Goal: Find specific page/section: Locate a particular part of the current website

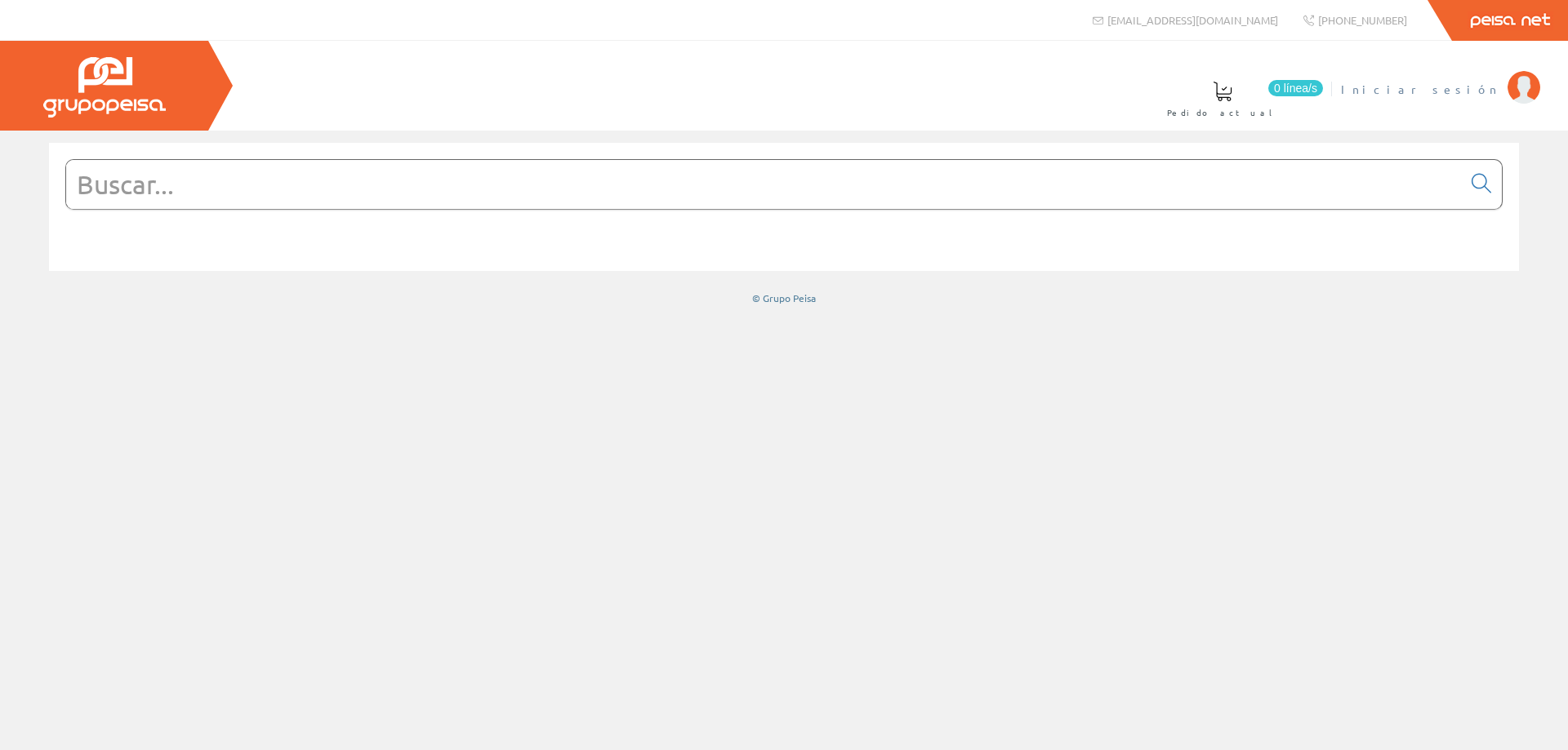
click at [1455, 97] on li "Iniciar sesión" at bounding box center [1440, 98] width 207 height 63
click at [1456, 86] on span "Iniciar sesión" at bounding box center [1421, 89] width 159 height 16
click at [178, 175] on input "text" at bounding box center [765, 184] width 1397 height 49
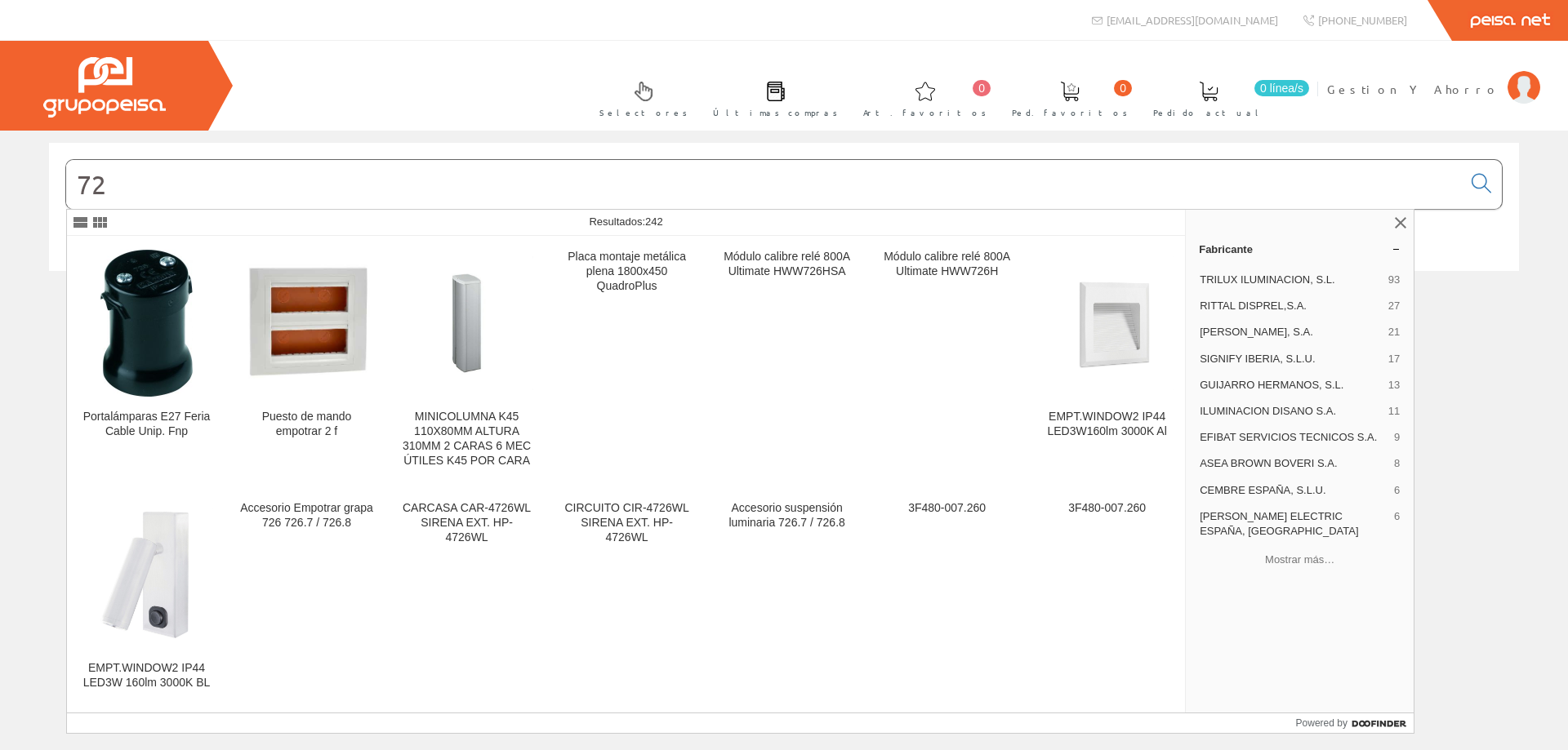
type input "7"
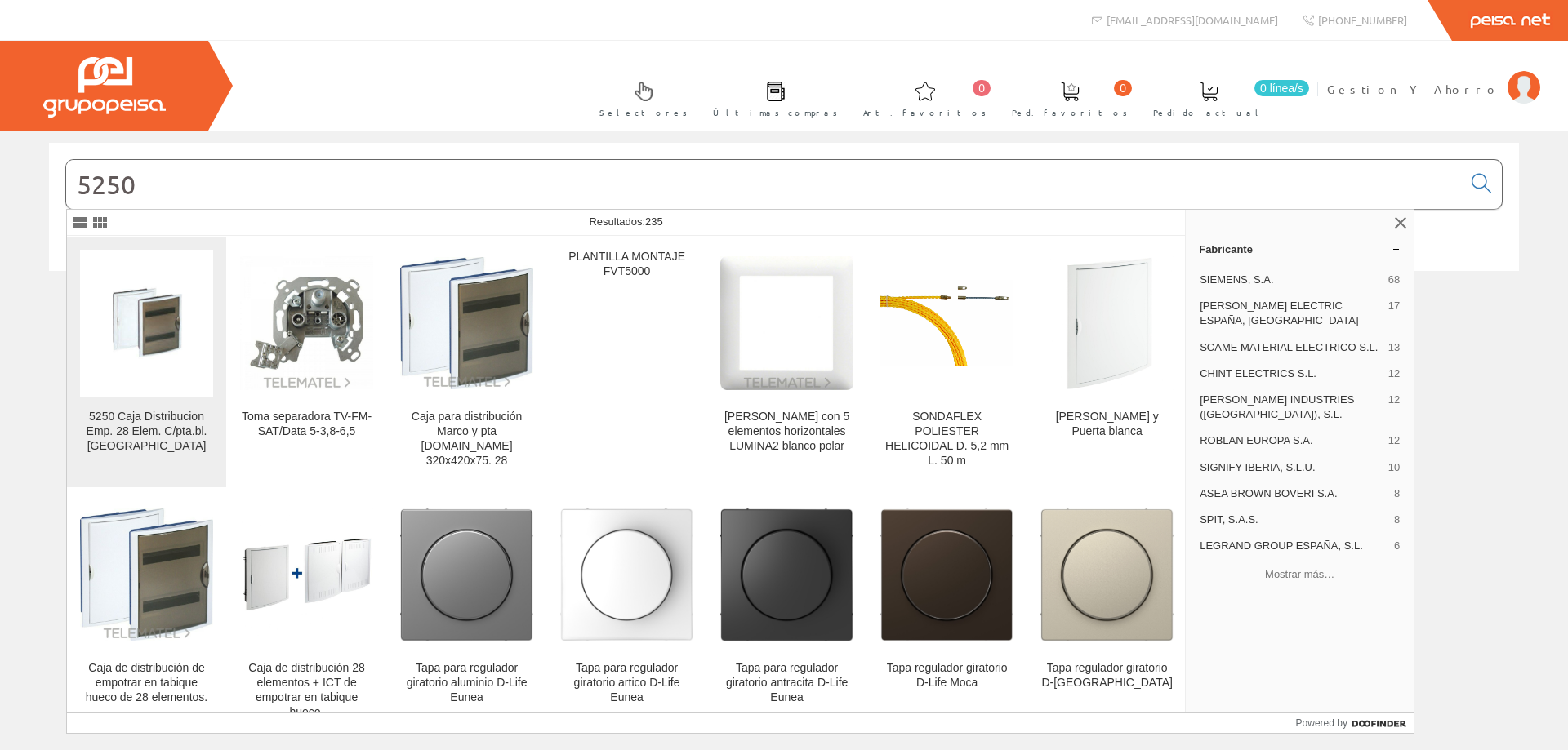
type input "5250"
click at [113, 366] on img at bounding box center [146, 323] width 133 height 133
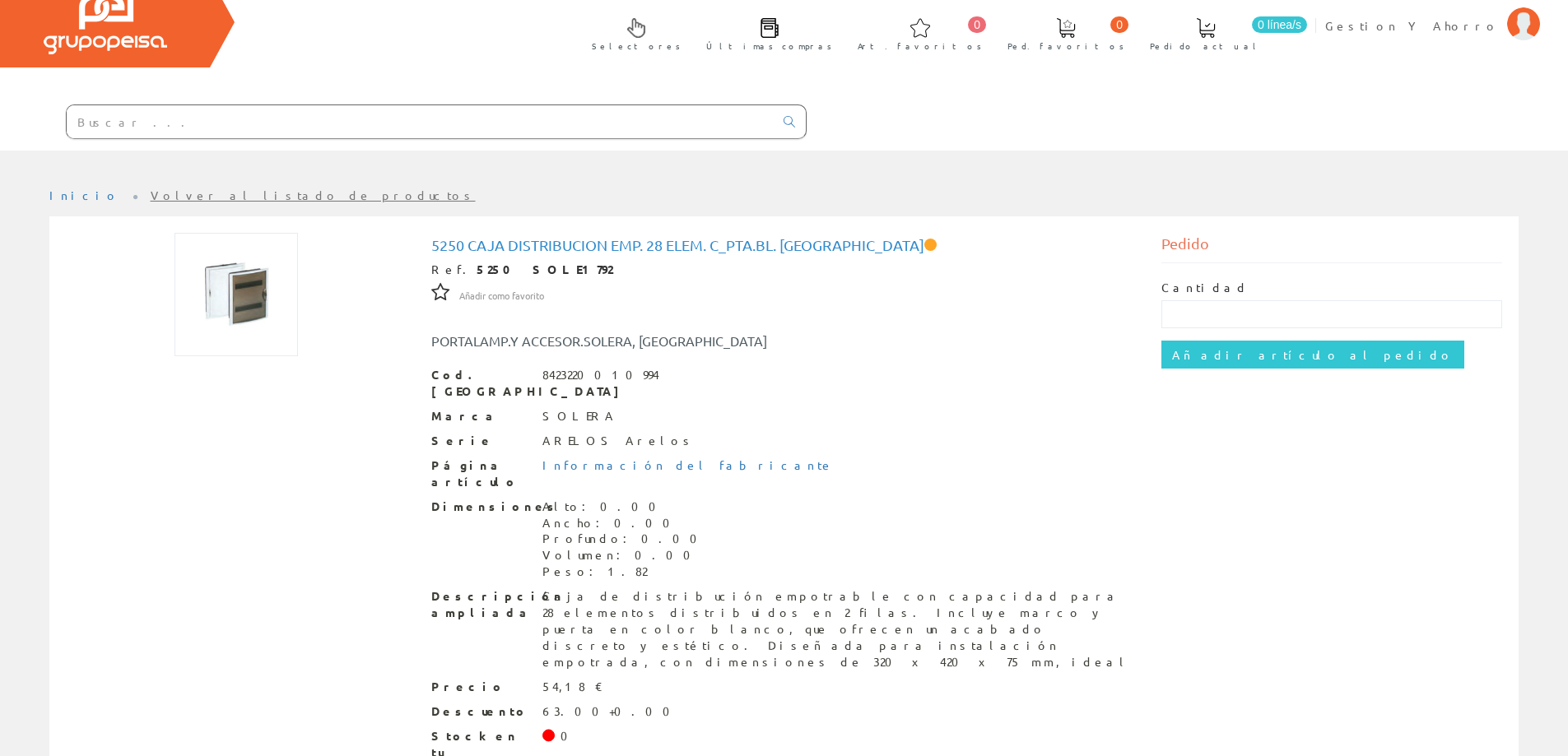
scroll to position [99, 0]
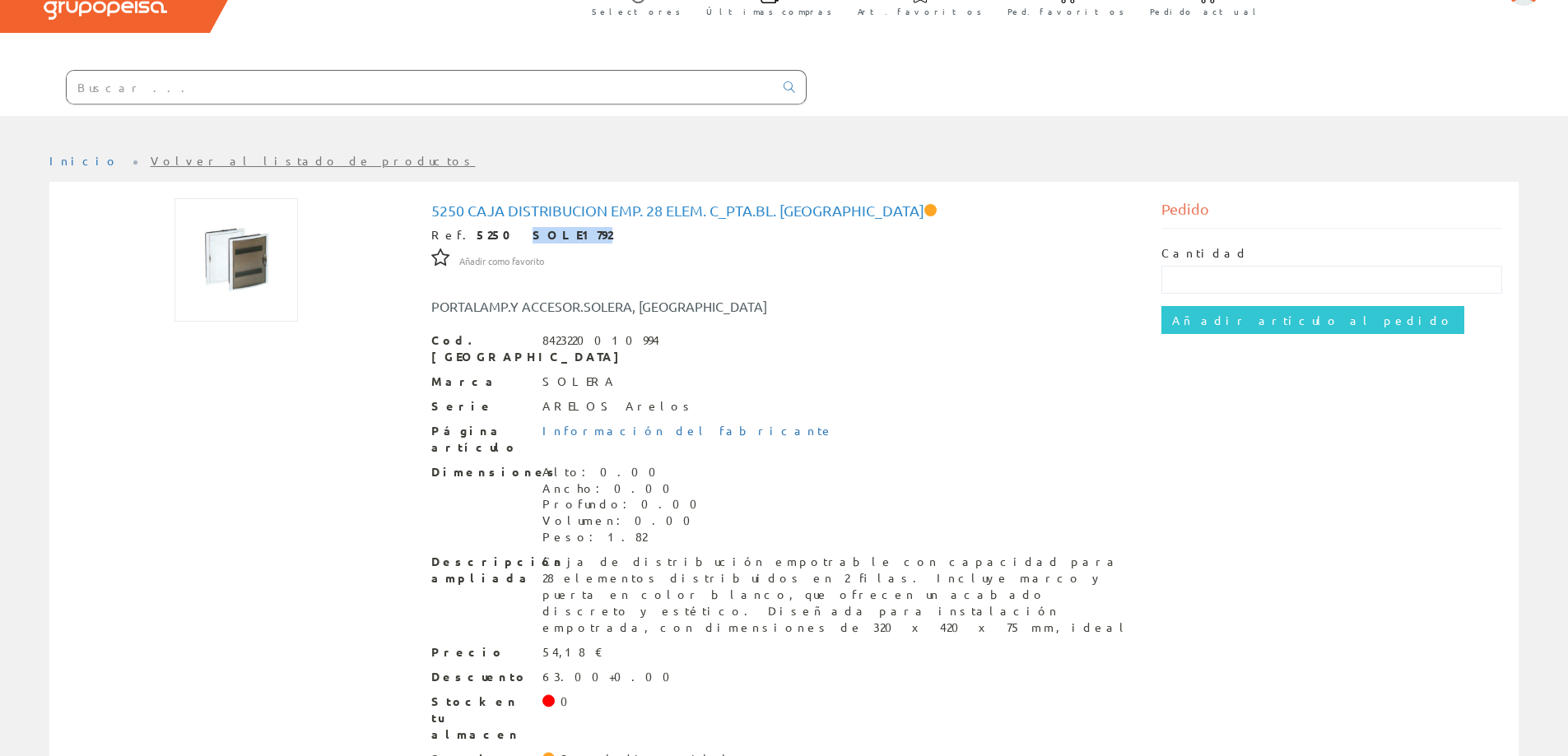
drag, startPoint x: 541, startPoint y: 239, endPoint x: 484, endPoint y: 241, distance: 57.0
click at [484, 241] on div "Ref. 5250 SOLE1792" at bounding box center [784, 235] width 706 height 16
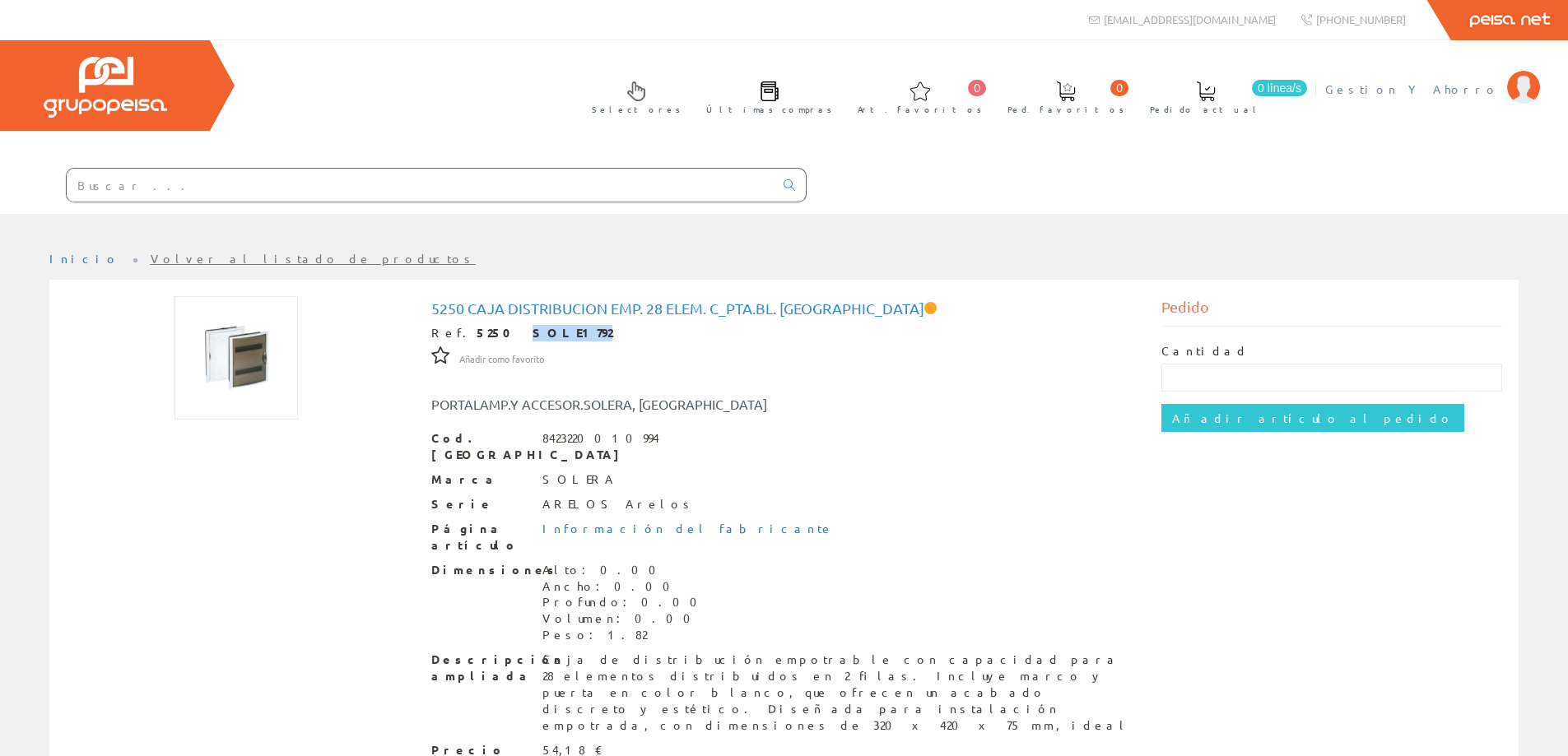
scroll to position [0, 0]
click at [1466, 85] on span "Gestion Y Ahorro" at bounding box center [1412, 89] width 174 height 16
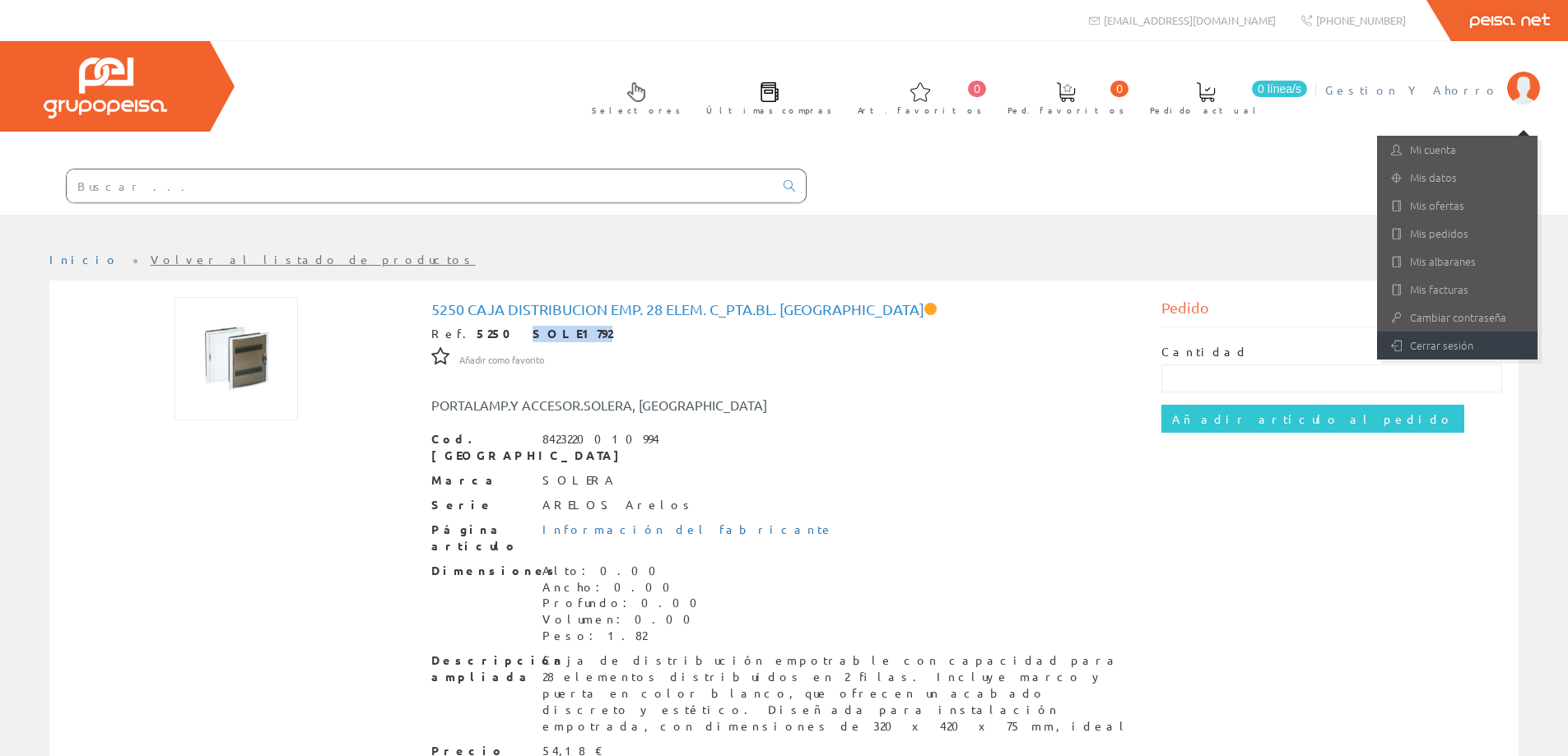
click at [1428, 349] on link "Cerrar sesión" at bounding box center [1456, 345] width 160 height 28
